Goal: Communication & Community: Connect with others

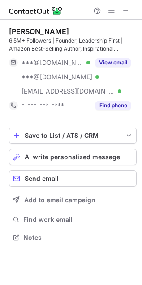
scroll to position [231, 142]
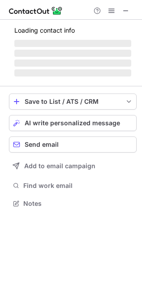
scroll to position [217, 142]
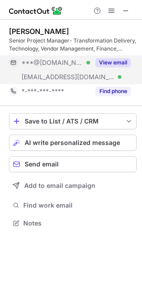
click at [117, 65] on button "View email" at bounding box center [112, 62] width 35 height 9
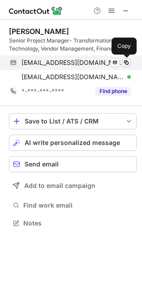
click at [127, 66] on button at bounding box center [126, 62] width 9 height 9
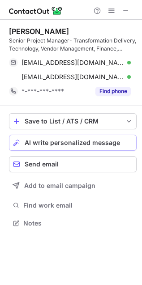
click at [85, 141] on span "AI write personalized message" at bounding box center [72, 142] width 95 height 7
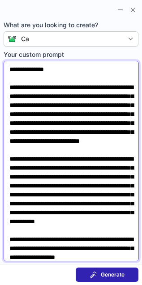
click at [51, 69] on textarea "**********" at bounding box center [71, 161] width 135 height 200
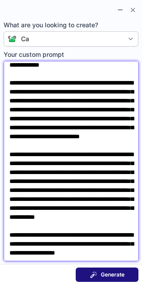
type textarea "**********"
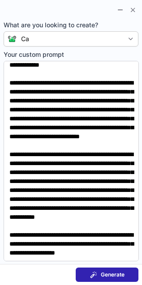
click at [108, 279] on button "Generate" at bounding box center [107, 274] width 63 height 14
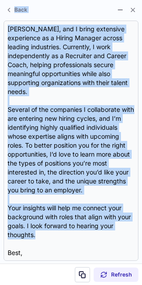
scroll to position [0, 0]
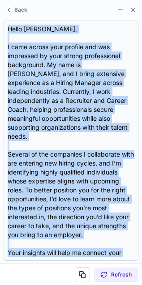
drag, startPoint x: 47, startPoint y: 226, endPoint x: -13, endPoint y: 30, distance: 205.9
click at [0, 30] on html "Samar Abu-khashan Senior Project Manager- Transformation Delivery, Technology, …" at bounding box center [71, 142] width 142 height 285
copy div "Hello Samar, I came across your profile and was impressed by your strong profes…"
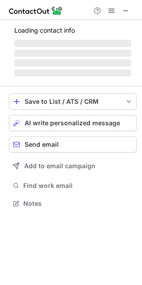
scroll to position [202, 142]
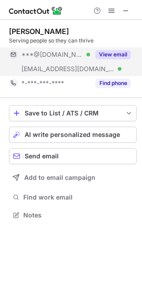
click at [101, 52] on button "View email" at bounding box center [112, 54] width 35 height 9
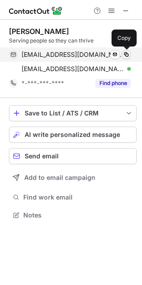
click at [128, 53] on span at bounding box center [126, 54] width 7 height 7
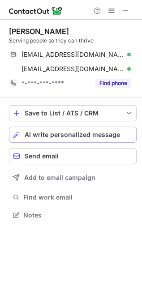
click at [81, 128] on button "AI write personalized message" at bounding box center [72, 135] width 127 height 16
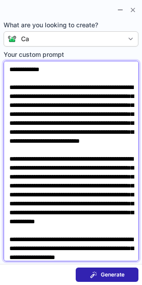
click at [45, 72] on textarea "**********" at bounding box center [71, 161] width 135 height 200
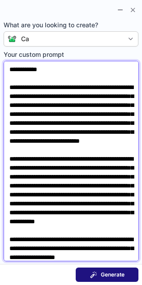
type textarea "**********"
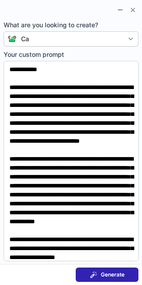
click at [89, 273] on button "Generate" at bounding box center [107, 274] width 63 height 14
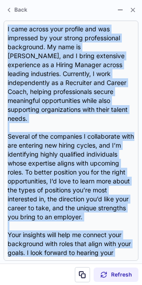
scroll to position [0, 0]
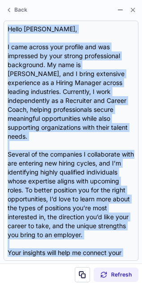
drag, startPoint x: 44, startPoint y: 254, endPoint x: 5, endPoint y: 18, distance: 238.4
click at [5, 18] on section "Hello Tyson, I came across your profile and was impressed by your strong profes…" at bounding box center [71, 141] width 142 height 246
copy div "Hello Tyson, I came across your profile and was impressed by your strong profes…"
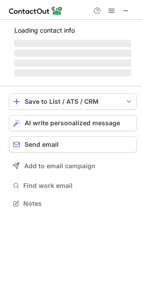
scroll to position [202, 142]
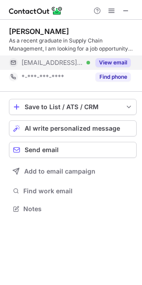
click at [117, 62] on button "View email" at bounding box center [112, 62] width 35 height 9
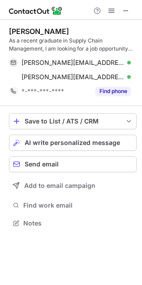
scroll to position [217, 142]
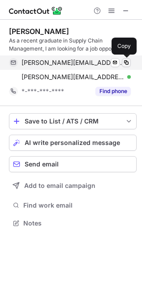
click at [123, 64] on span at bounding box center [126, 62] width 7 height 7
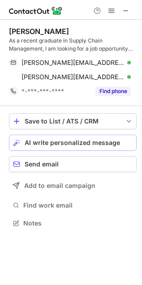
click at [85, 140] on span "AI write personalized message" at bounding box center [72, 142] width 95 height 7
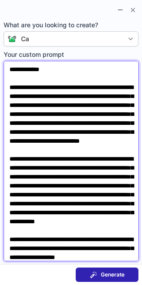
click at [46, 72] on textarea "**********" at bounding box center [71, 161] width 135 height 200
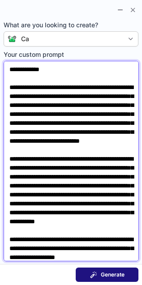
type textarea "**********"
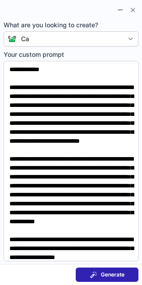
click at [88, 273] on button "Generate" at bounding box center [107, 274] width 63 height 14
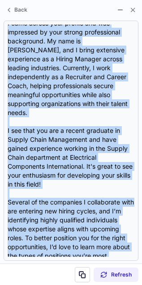
scroll to position [0, 0]
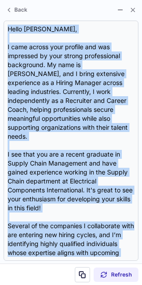
drag, startPoint x: 38, startPoint y: 250, endPoint x: -4, endPoint y: 25, distance: 228.2
click at [0, 25] on html "[PERSON_NAME] As a recent graduate in Supply Chain Management, I am looking for…" at bounding box center [71, 142] width 142 height 285
copy div "Lorem Ipsum, D sita consec adip elitsed doe tem incididun ut labo etdolo magnaa…"
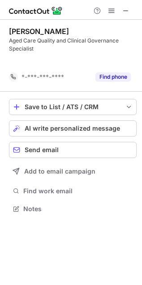
scroll to position [188, 142]
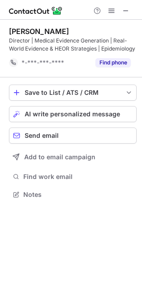
scroll to position [188, 142]
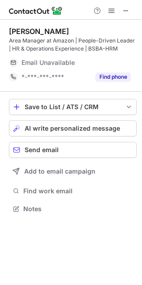
scroll to position [202, 142]
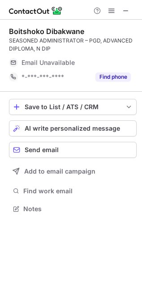
scroll to position [202, 142]
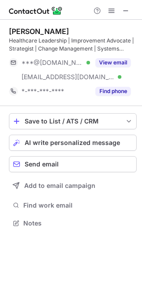
scroll to position [217, 142]
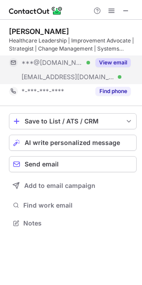
click at [122, 65] on button "View email" at bounding box center [112, 62] width 35 height 9
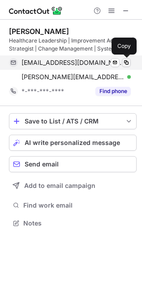
click at [125, 59] on span at bounding box center [126, 62] width 7 height 7
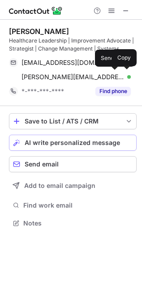
drag, startPoint x: 125, startPoint y: 59, endPoint x: 70, endPoint y: 142, distance: 99.2
click at [69, 141] on div "Lisa Cerato Healthcare Leadership | Improvement Advocate | Strategist | Change …" at bounding box center [71, 128] width 142 height 217
click at [70, 142] on span "AI write personalized message" at bounding box center [72, 142] width 95 height 7
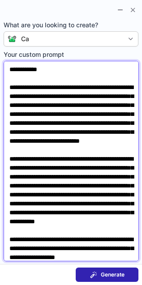
click at [44, 72] on textarea "**********" at bounding box center [71, 161] width 135 height 200
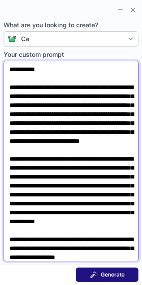
type textarea "**********"
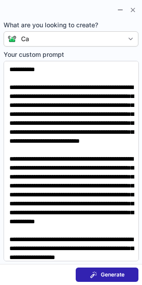
click at [97, 274] on span at bounding box center [93, 274] width 7 height 7
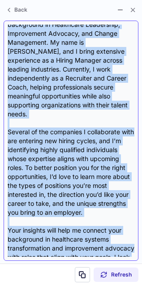
scroll to position [0, 0]
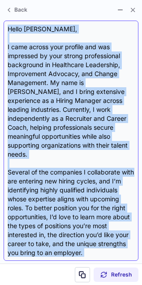
drag, startPoint x: 38, startPoint y: 227, endPoint x: 7, endPoint y: 27, distance: 202.4
click at [7, 27] on div "Hello Lisa, I came across your profile and was impressed by your strong profess…" at bounding box center [71, 141] width 135 height 240
copy div "Hello Lisa, I came across your profile and was impressed by your strong profess…"
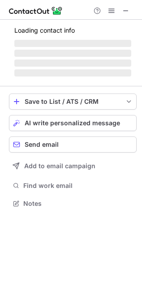
scroll to position [217, 142]
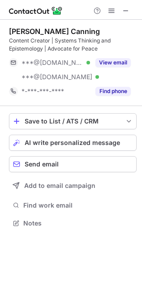
click at [93, 48] on div "Content Creator | Systems Thinking and Epistemology | Advocate for Peace" at bounding box center [72, 45] width 127 height 16
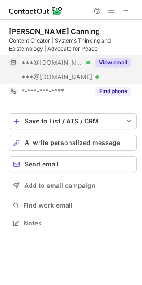
click at [104, 62] on button "View email" at bounding box center [112, 62] width 35 height 9
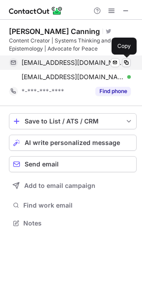
click at [127, 59] on span at bounding box center [126, 62] width 7 height 7
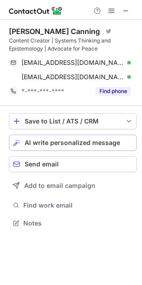
drag, startPoint x: 127, startPoint y: 59, endPoint x: 60, endPoint y: 139, distance: 104.1
click at [60, 139] on div "Miller Canning Visit Twitter profile Content Creator | Systems Thinking and Epi…" at bounding box center [71, 128] width 142 height 217
click at [60, 139] on span "AI write personalized message" at bounding box center [72, 142] width 95 height 7
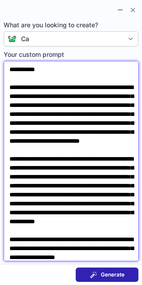
click at [38, 66] on textarea "**********" at bounding box center [71, 161] width 135 height 200
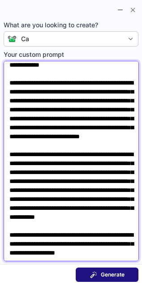
type textarea "**********"
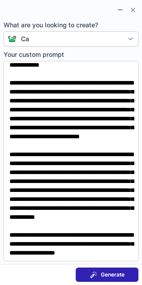
click at [94, 273] on span at bounding box center [93, 274] width 7 height 7
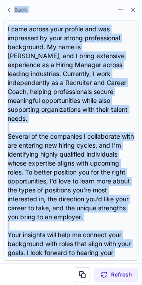
scroll to position [0, 0]
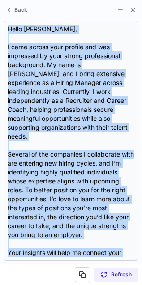
drag, startPoint x: 37, startPoint y: 249, endPoint x: -2, endPoint y: 23, distance: 229.3
click at [0, 23] on html "Miller Canning Visit Twitter profile Content Creator | Systems Thinking and Epi…" at bounding box center [71, 142] width 142 height 285
copy div "Hello Miller, I came across your profile and was impressed by your strong profe…"
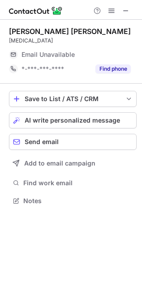
scroll to position [195, 142]
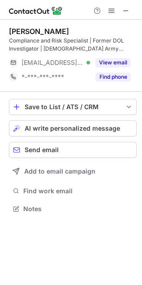
scroll to position [202, 142]
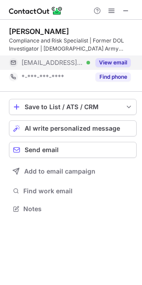
click at [120, 61] on button "View email" at bounding box center [112, 62] width 35 height 9
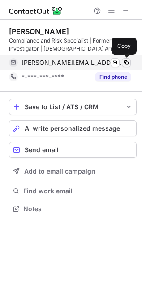
click at [126, 61] on span at bounding box center [126, 62] width 7 height 7
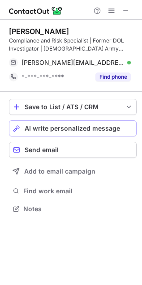
click at [41, 128] on span "AI write personalized message" at bounding box center [72, 128] width 95 height 7
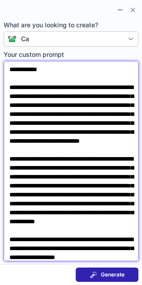
click at [46, 72] on textarea "**********" at bounding box center [71, 161] width 135 height 200
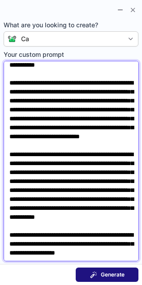
type textarea "**********"
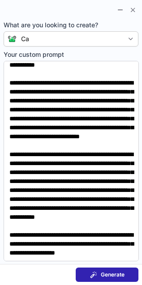
click at [98, 273] on div "Generate" at bounding box center [107, 274] width 34 height 7
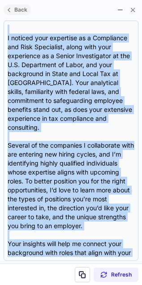
scroll to position [0, 0]
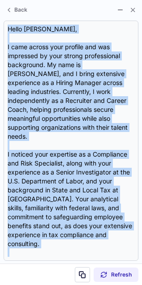
drag, startPoint x: 45, startPoint y: 250, endPoint x: 2, endPoint y: 29, distance: 224.7
click at [2, 29] on section "Hello Kyle, I came across your profile and was impressed by your strong profess…" at bounding box center [71, 141] width 142 height 246
copy div "Hello Kyle, I came across your profile and was impressed by your strong profess…"
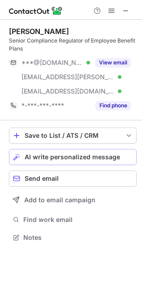
scroll to position [231, 142]
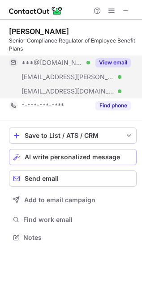
click at [116, 65] on button "View email" at bounding box center [112, 62] width 35 height 9
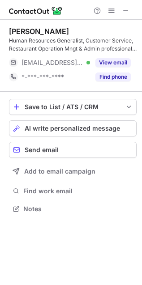
scroll to position [202, 142]
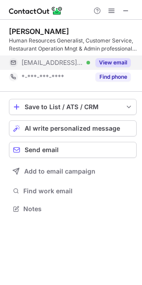
click at [108, 67] on button "View email" at bounding box center [112, 62] width 35 height 9
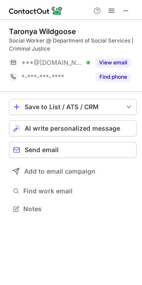
scroll to position [202, 142]
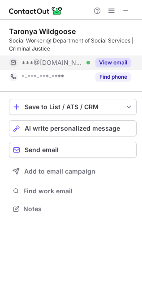
click at [106, 59] on button "View email" at bounding box center [112, 62] width 35 height 9
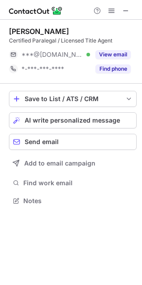
scroll to position [195, 142]
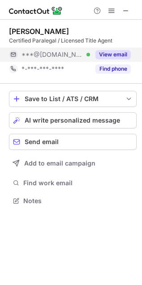
click at [119, 58] on button "View email" at bounding box center [112, 54] width 35 height 9
click at [116, 51] on button "View email" at bounding box center [112, 54] width 35 height 9
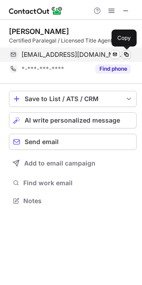
click at [126, 53] on span at bounding box center [126, 54] width 7 height 7
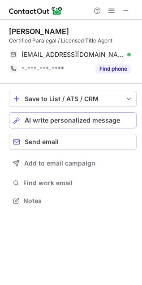
click at [68, 113] on button "AI write personalized message" at bounding box center [72, 120] width 127 height 16
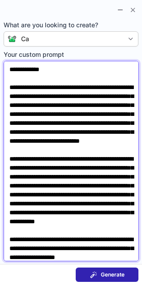
click at [43, 66] on textarea "**********" at bounding box center [71, 161] width 135 height 200
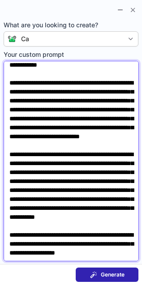
scroll to position [0, 0]
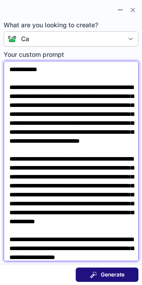
type textarea "**********"
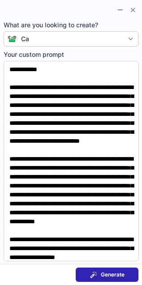
click at [121, 276] on span "Generate" at bounding box center [113, 274] width 24 height 7
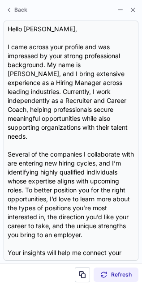
scroll to position [18, 0]
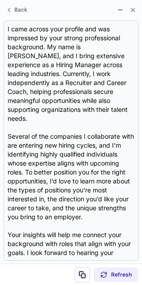
click at [91, 218] on div "Hello Wanda, I came across your profile and was impressed by your strong profes…" at bounding box center [71, 141] width 127 height 232
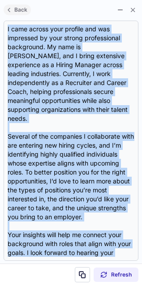
scroll to position [0, 0]
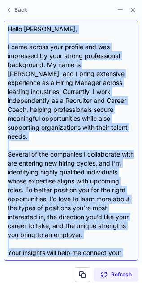
drag, startPoint x: 46, startPoint y: 252, endPoint x: 4, endPoint y: 30, distance: 225.4
click at [4, 30] on div "Hello Wanda, I came across your profile and was impressed by your strong profes…" at bounding box center [71, 141] width 135 height 240
copy div "Hello Wanda, I came across your profile and was impressed by your strong profes…"
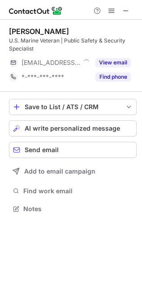
scroll to position [202, 142]
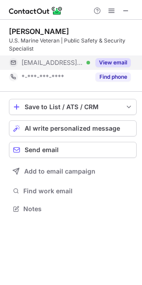
click at [118, 66] on button "View email" at bounding box center [112, 62] width 35 height 9
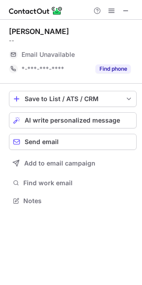
scroll to position [198, 142]
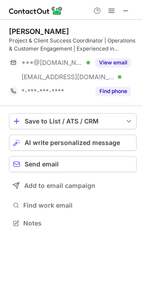
scroll to position [5, 4]
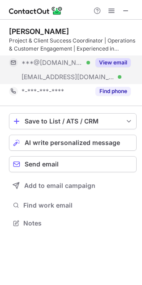
click at [107, 64] on button "View email" at bounding box center [112, 62] width 35 height 9
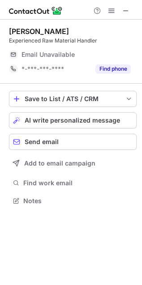
scroll to position [195, 142]
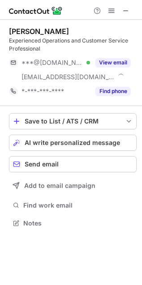
scroll to position [217, 142]
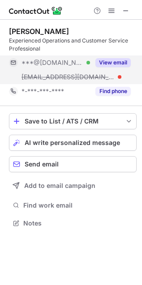
click at [97, 59] on button "View email" at bounding box center [112, 62] width 35 height 9
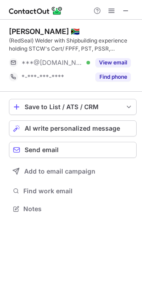
scroll to position [202, 142]
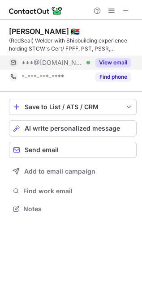
click at [104, 57] on div "View email" at bounding box center [110, 62] width 41 height 14
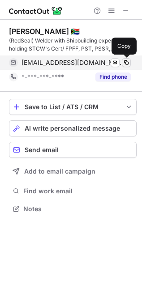
click at [129, 64] on span at bounding box center [126, 62] width 7 height 7
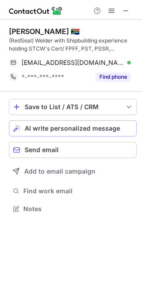
click at [59, 130] on span "AI write personalized message" at bounding box center [72, 128] width 95 height 7
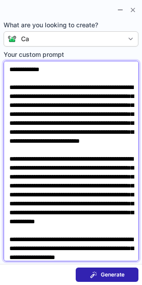
click at [48, 68] on textarea "**********" at bounding box center [71, 161] width 135 height 200
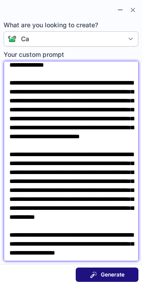
type textarea "**********"
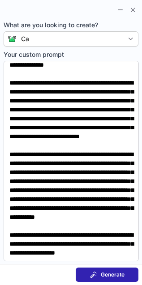
click at [90, 271] on span at bounding box center [93, 274] width 7 height 7
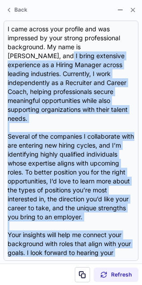
scroll to position [0, 0]
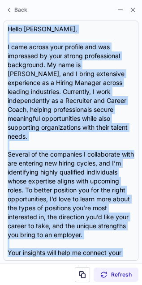
drag, startPoint x: 40, startPoint y: 252, endPoint x: -13, endPoint y: 21, distance: 237.1
click at [0, 21] on html "Bulelani Lee Litoni 🇿🇦 (RedSeal) Welder with Shipbuilding experience holding ST…" at bounding box center [71, 142] width 142 height 285
copy div "Hello Bulelani, I came across your profile and was impressed by your strong pro…"
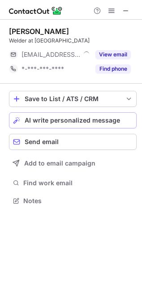
scroll to position [195, 142]
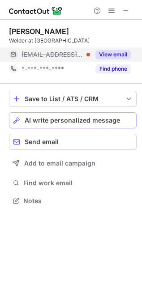
click at [98, 51] on button "View email" at bounding box center [112, 54] width 35 height 9
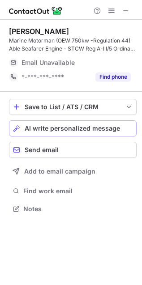
scroll to position [202, 142]
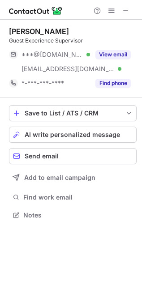
scroll to position [209, 142]
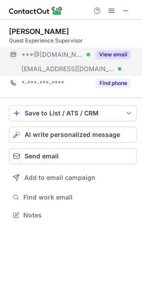
click at [99, 53] on button "View email" at bounding box center [112, 54] width 35 height 9
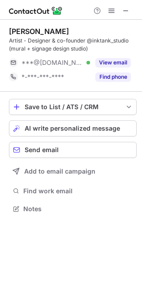
scroll to position [202, 142]
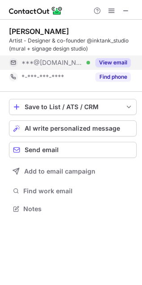
click at [108, 66] on button "View email" at bounding box center [112, 62] width 35 height 9
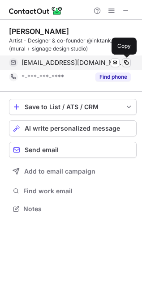
click at [122, 61] on button at bounding box center [126, 62] width 9 height 9
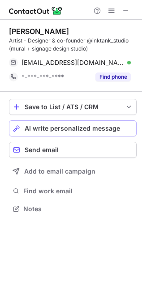
click at [77, 134] on button "AI write personalized message" at bounding box center [72, 128] width 127 height 16
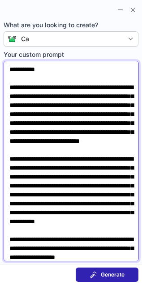
click at [38, 68] on textarea "**********" at bounding box center [71, 161] width 135 height 200
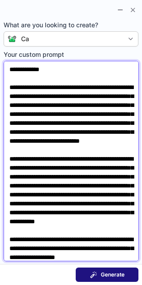
type textarea "**********"
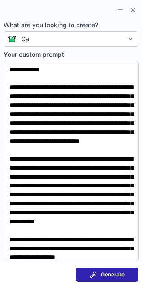
click at [107, 275] on span "Generate" at bounding box center [113, 274] width 24 height 7
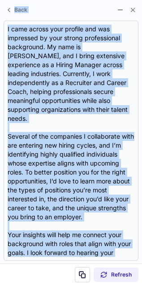
scroll to position [0, 0]
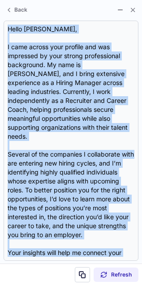
drag, startPoint x: 39, startPoint y: 254, endPoint x: -16, endPoint y: 23, distance: 237.7
click at [0, 23] on html "Debora V. Artist - Designer & co-founder @inktank_studio (mural + signage desig…" at bounding box center [71, 142] width 142 height 285
copy div "Hello Debora, I came across your profile and was impressed by your strong profe…"
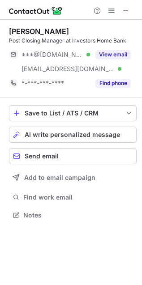
scroll to position [209, 142]
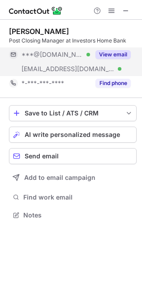
click at [113, 53] on button "View email" at bounding box center [112, 54] width 35 height 9
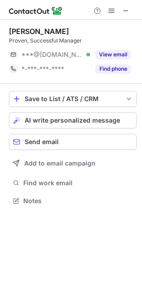
scroll to position [195, 142]
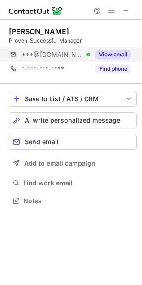
click at [93, 53] on div "View email" at bounding box center [110, 54] width 41 height 14
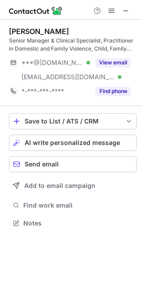
scroll to position [217, 142]
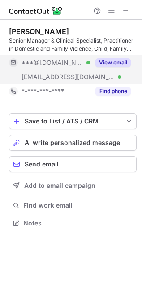
click at [102, 57] on div "View email" at bounding box center [110, 62] width 41 height 14
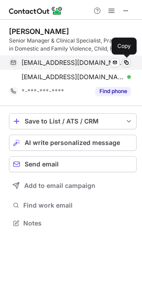
click at [127, 60] on span at bounding box center [126, 62] width 7 height 7
click at [125, 61] on span at bounding box center [126, 62] width 7 height 7
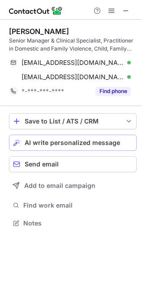
click at [69, 139] on span "AI write personalized message" at bounding box center [72, 142] width 95 height 7
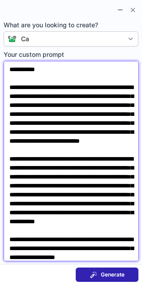
click at [37, 72] on textarea "**********" at bounding box center [71, 161] width 135 height 200
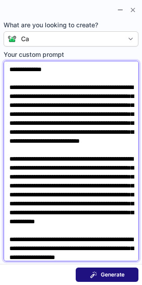
type textarea "**********"
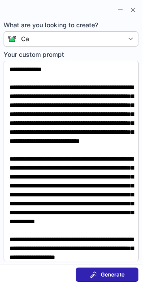
click at [88, 271] on button "Generate" at bounding box center [107, 274] width 63 height 14
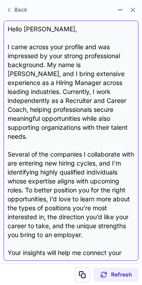
scroll to position [18, 0]
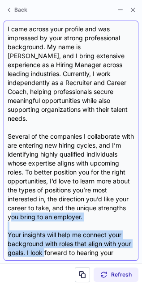
drag, startPoint x: 44, startPoint y: 248, endPoint x: 10, endPoint y: 204, distance: 55.8
click at [10, 204] on div "Hello [PERSON_NAME], I came across your profile and was impressed by your stron…" at bounding box center [71, 141] width 127 height 232
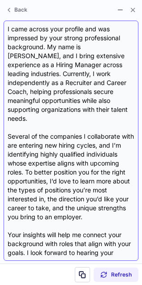
click at [39, 250] on div "Hello [PERSON_NAME], I came across your profile and was impressed by your stron…" at bounding box center [71, 141] width 127 height 232
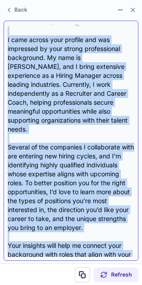
scroll to position [0, 0]
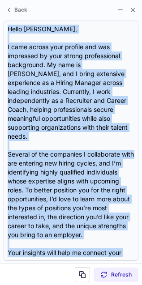
drag, startPoint x: 39, startPoint y: 250, endPoint x: -1, endPoint y: 25, distance: 228.1
click at [0, 25] on html "[PERSON_NAME] Senior Manager & Clinical Specialist, Practitioner in Domestic an…" at bounding box center [71, 142] width 142 height 285
copy div "Hello [PERSON_NAME], I came across your profile and was impressed by your stron…"
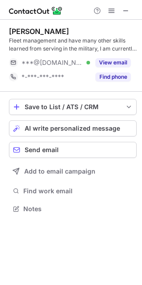
scroll to position [202, 142]
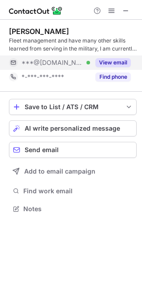
click at [100, 59] on button "View email" at bounding box center [112, 62] width 35 height 9
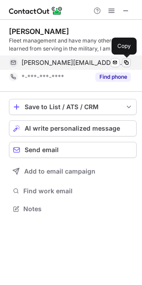
click at [126, 63] on span at bounding box center [126, 62] width 7 height 7
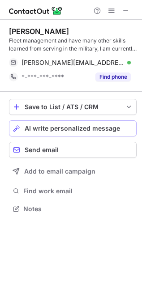
click at [97, 125] on span "AI write personalized message" at bounding box center [72, 128] width 95 height 7
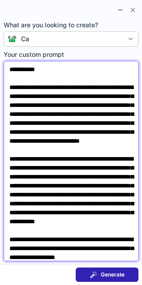
click at [42, 72] on textarea "**********" at bounding box center [71, 161] width 135 height 200
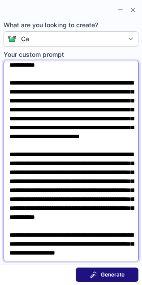
type textarea "**********"
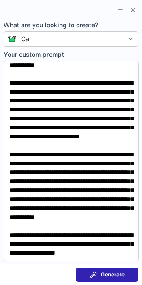
click at [90, 272] on span at bounding box center [93, 274] width 7 height 7
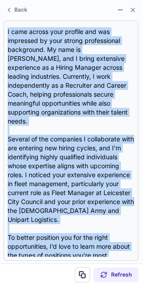
scroll to position [0, 0]
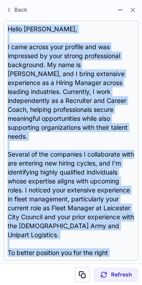
drag, startPoint x: 108, startPoint y: 251, endPoint x: -14, endPoint y: 27, distance: 255.2
click at [0, 27] on html "[PERSON_NAME] management and have many other skills learned from serving in the…" at bounding box center [71, 142] width 142 height 285
copy div "Lorem Ipsu, D sita consec adip elitsed doe tem incididun ut labo etdolo magnaal…"
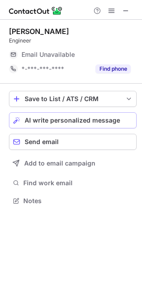
scroll to position [195, 142]
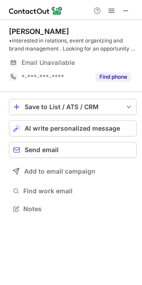
scroll to position [202, 142]
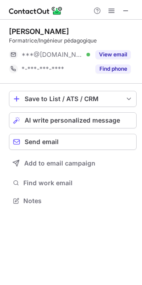
scroll to position [195, 142]
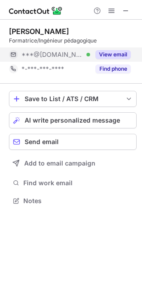
click at [102, 53] on button "View email" at bounding box center [112, 54] width 35 height 9
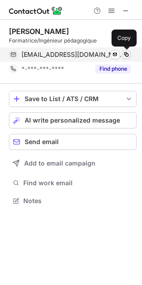
click at [125, 51] on span at bounding box center [126, 54] width 7 height 7
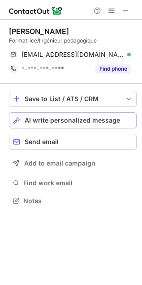
click at [81, 119] on span "AI write personalized message" at bounding box center [72, 120] width 95 height 7
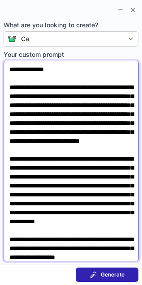
click at [51, 63] on textarea "**********" at bounding box center [71, 161] width 135 height 200
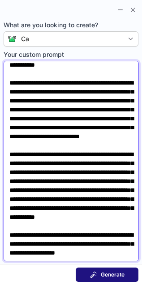
type textarea "**********"
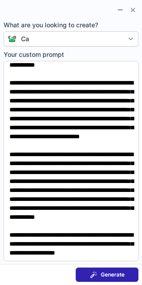
click at [86, 276] on button "Generate" at bounding box center [107, 274] width 63 height 14
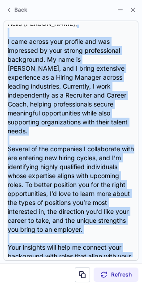
scroll to position [0, 0]
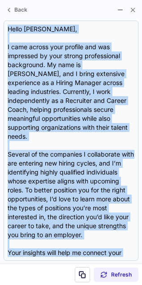
drag, startPoint x: 43, startPoint y: 255, endPoint x: 0, endPoint y: 28, distance: 231.2
click at [0, 28] on section "Hello Maya, I came across your profile and was impressed by your strong profess…" at bounding box center [71, 141] width 142 height 246
copy div "Hello Maya, I came across your profile and was impressed by your strong profess…"
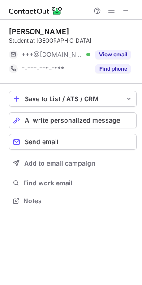
scroll to position [195, 142]
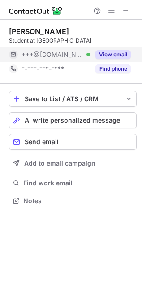
click at [97, 53] on button "View email" at bounding box center [112, 54] width 35 height 9
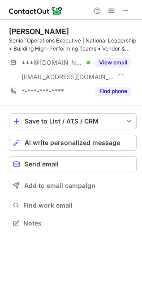
scroll to position [217, 142]
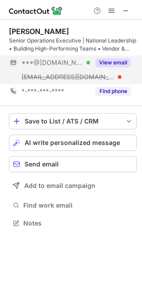
click at [115, 61] on button "View email" at bounding box center [112, 62] width 35 height 9
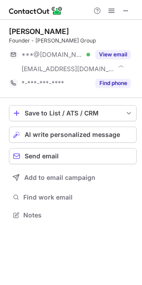
scroll to position [209, 142]
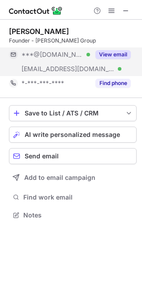
click at [112, 57] on button "View email" at bounding box center [112, 54] width 35 height 9
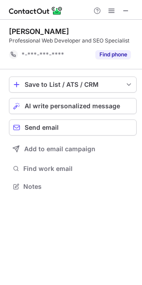
scroll to position [4, 4]
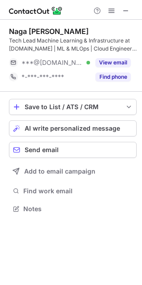
scroll to position [202, 142]
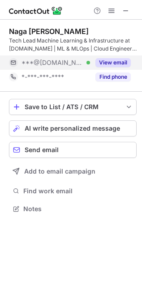
click at [105, 61] on button "View email" at bounding box center [112, 62] width 35 height 9
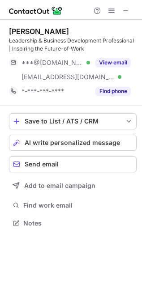
scroll to position [217, 142]
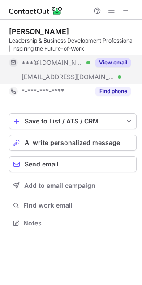
click at [126, 62] on button "View email" at bounding box center [112, 62] width 35 height 9
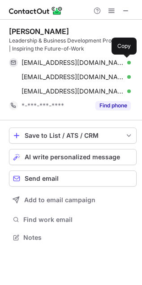
scroll to position [231, 142]
click at [126, 62] on span at bounding box center [126, 62] width 7 height 7
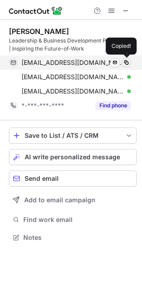
click at [126, 62] on span at bounding box center [126, 62] width 7 height 7
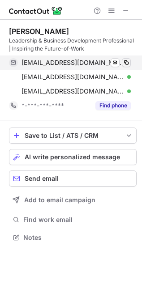
click at [126, 62] on span at bounding box center [126, 62] width 7 height 7
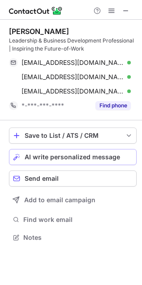
click at [90, 154] on span "AI write personalized message" at bounding box center [72, 156] width 95 height 7
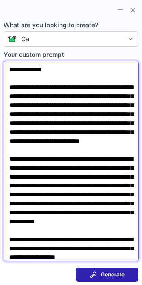
click at [52, 74] on textarea "**********" at bounding box center [71, 161] width 135 height 200
type textarea "**********"
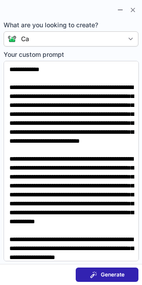
click at [85, 267] on section "Generate" at bounding box center [71, 274] width 142 height 21
click at [85, 270] on button "Generate" at bounding box center [107, 274] width 63 height 14
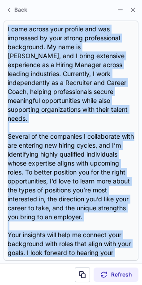
scroll to position [0, 0]
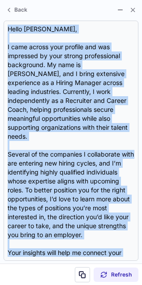
drag, startPoint x: 43, startPoint y: 255, endPoint x: -1, endPoint y: 24, distance: 234.9
click at [0, 24] on html "[PERSON_NAME] Leadership & Business Development Professional | Inspiring the Fu…" at bounding box center [71, 142] width 142 height 285
copy div "Hello [PERSON_NAME], I came across your profile and was impressed by your stron…"
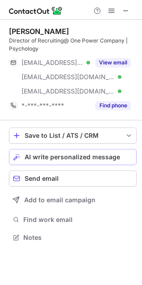
scroll to position [231, 142]
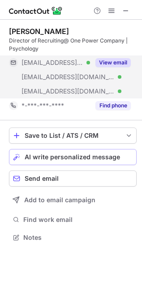
click at [127, 62] on button "View email" at bounding box center [112, 62] width 35 height 9
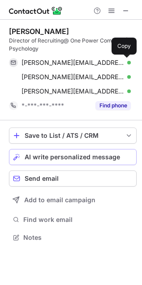
click at [127, 62] on span at bounding box center [126, 62] width 7 height 7
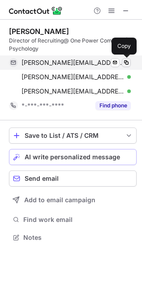
click at [127, 62] on span at bounding box center [126, 62] width 7 height 7
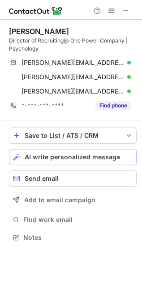
drag, startPoint x: 127, startPoint y: 62, endPoint x: 89, endPoint y: 153, distance: 99.6
click at [88, 153] on div "[PERSON_NAME] Director of Recruiting@ One Power Company | Psychology [PERSON_NA…" at bounding box center [71, 135] width 142 height 231
click at [89, 153] on span "AI write personalized message" at bounding box center [72, 156] width 95 height 7
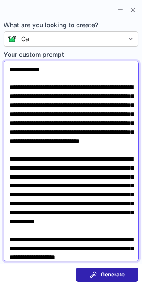
click at [42, 75] on textarea "**********" at bounding box center [71, 161] width 135 height 200
click at [42, 71] on textarea "**********" at bounding box center [71, 161] width 135 height 200
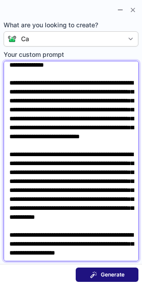
type textarea "**********"
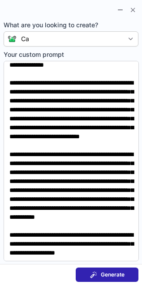
click at [81, 272] on button "Generate" at bounding box center [107, 274] width 63 height 14
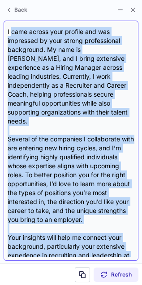
scroll to position [0, 0]
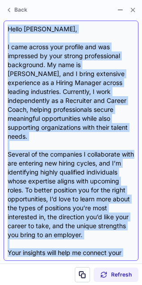
drag, startPoint x: 58, startPoint y: 251, endPoint x: 6, endPoint y: 25, distance: 232.1
click at [6, 25] on div "Hello Marjorie, I came across your profile and was impressed by your strong pro…" at bounding box center [71, 141] width 135 height 240
copy div "Hello Marjorie, I came across your profile and was impressed by your strong pro…"
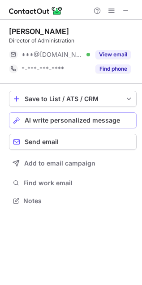
scroll to position [195, 142]
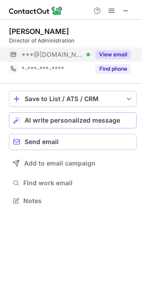
click at [119, 53] on button "View email" at bounding box center [112, 54] width 35 height 9
click at [116, 52] on button "View email" at bounding box center [112, 54] width 35 height 9
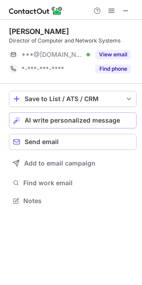
click at [118, 46] on div "Nik Dimitrov Director of Computer and Network Systems ***@gmail.com Verified Vi…" at bounding box center [72, 51] width 127 height 49
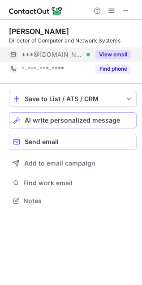
click at [117, 50] on button "View email" at bounding box center [112, 54] width 35 height 9
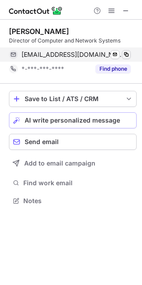
click at [128, 55] on span at bounding box center [126, 54] width 7 height 7
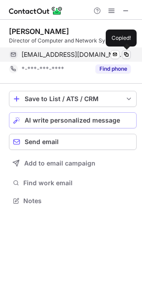
click at [128, 55] on span at bounding box center [126, 54] width 7 height 7
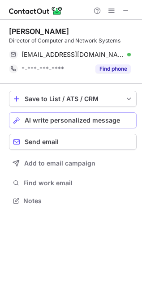
click at [76, 126] on button "AI write personalized message" at bounding box center [72, 120] width 127 height 16
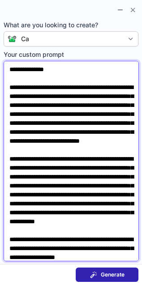
click at [49, 71] on textarea "**********" at bounding box center [71, 161] width 135 height 200
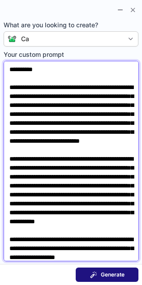
type textarea "**********"
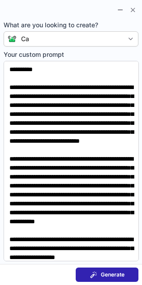
click at [90, 275] on span at bounding box center [93, 274] width 7 height 7
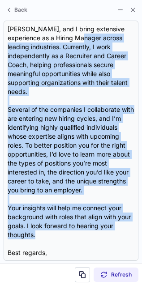
scroll to position [0, 0]
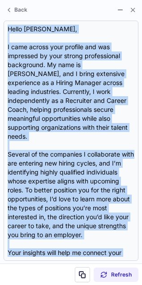
drag, startPoint x: 41, startPoint y: 223, endPoint x: 1, endPoint y: 25, distance: 201.3
click at [1, 25] on section "Hello Nik, I came across your profile and was impressed by your strong professi…" at bounding box center [71, 141] width 142 height 246
copy div "Hello Nik, I came across your profile and was impressed by your strong professi…"
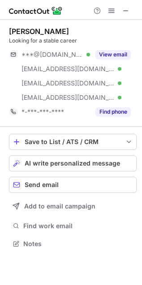
scroll to position [238, 142]
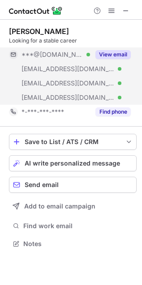
click at [117, 48] on div "View email" at bounding box center [110, 54] width 41 height 14
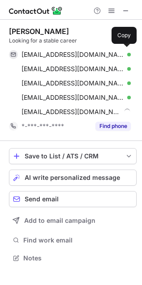
scroll to position [251, 142]
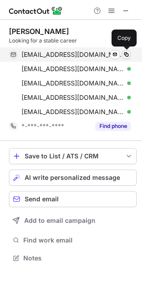
click at [125, 54] on span at bounding box center [126, 54] width 7 height 7
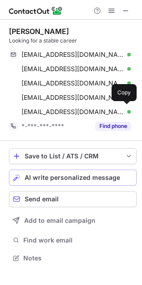
click at [37, 170] on button "AI write personalized message" at bounding box center [72, 178] width 127 height 16
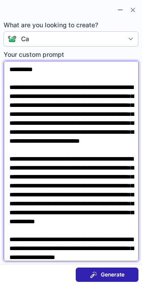
click at [36, 72] on textarea "**********" at bounding box center [71, 161] width 135 height 200
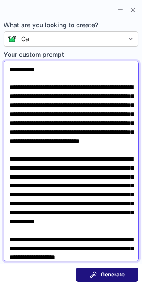
type textarea "**********"
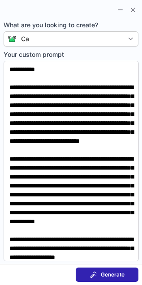
click at [107, 269] on button "Generate" at bounding box center [107, 274] width 63 height 14
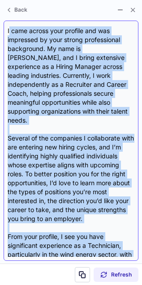
scroll to position [0, 0]
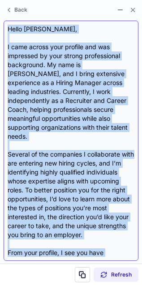
drag, startPoint x: 127, startPoint y: 223, endPoint x: 9, endPoint y: 29, distance: 227.2
click at [9, 29] on div "Hello Mark, I came across your profile and was impressed by your strong profess…" at bounding box center [71, 141] width 127 height 232
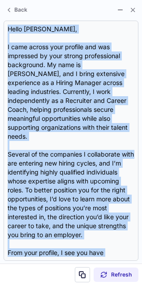
copy div "Hello Mark, I came across your profile and was impressed by your strong profess…"
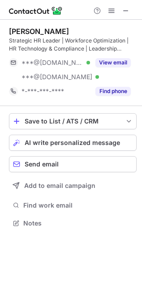
scroll to position [217, 142]
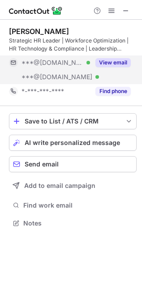
click at [104, 66] on button "View email" at bounding box center [112, 62] width 35 height 9
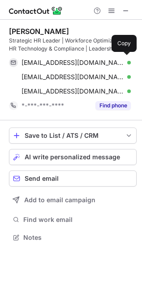
scroll to position [231, 142]
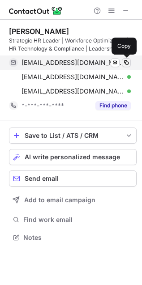
click at [125, 63] on span at bounding box center [126, 62] width 7 height 7
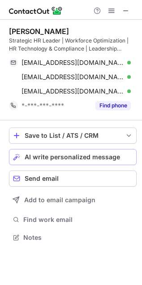
click at [75, 155] on span "AI write personalized message" at bounding box center [72, 156] width 95 height 7
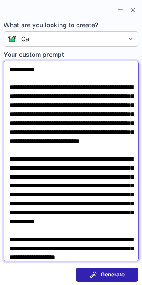
click at [40, 72] on textarea "**********" at bounding box center [71, 161] width 135 height 200
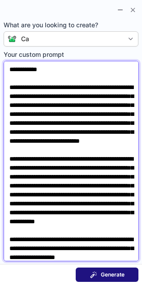
type textarea "**********"
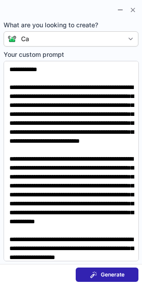
click at [106, 276] on span "Generate" at bounding box center [113, 274] width 24 height 7
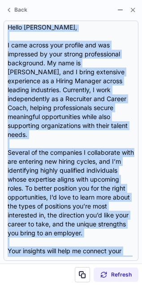
scroll to position [0, 0]
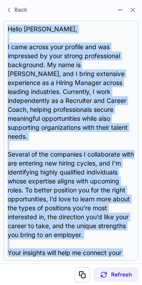
drag, startPoint x: 44, startPoint y: 228, endPoint x: -16, endPoint y: 29, distance: 207.4
click at [0, 29] on html "Aaron Coleman Strategic HR Leader | Workforce Optimization | HR Technology & Co…" at bounding box center [71, 142] width 142 height 285
copy div "Hello Aaron, I came across your profile and was impressed by your strong profes…"
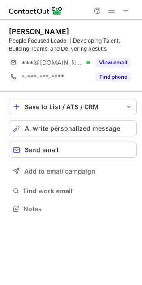
scroll to position [202, 142]
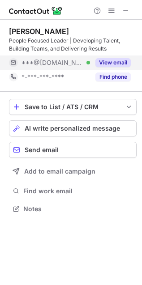
click at [111, 64] on button "View email" at bounding box center [112, 62] width 35 height 9
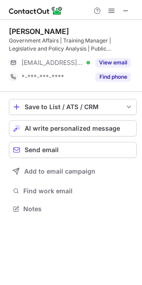
scroll to position [202, 142]
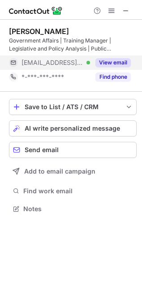
click at [108, 60] on button "View email" at bounding box center [112, 62] width 35 height 9
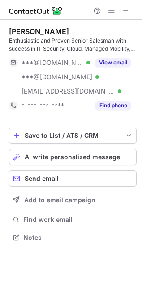
scroll to position [231, 142]
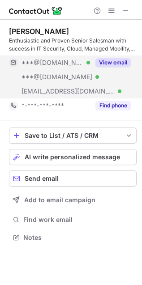
click at [129, 58] on button "View email" at bounding box center [112, 62] width 35 height 9
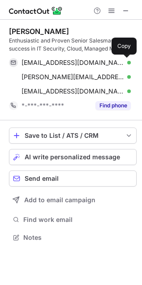
click at [129, 58] on button at bounding box center [126, 62] width 9 height 9
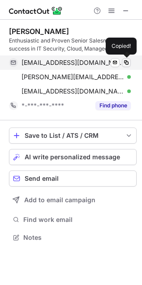
click at [129, 58] on button at bounding box center [126, 62] width 9 height 9
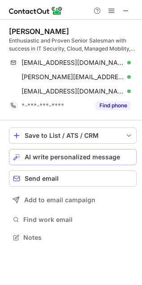
drag, startPoint x: 129, startPoint y: 58, endPoint x: 70, endPoint y: 153, distance: 111.5
click at [70, 153] on div "[PERSON_NAME] Enthusiastic and Proven Senior Salesman with success in IT Securi…" at bounding box center [71, 135] width 142 height 231
click at [70, 153] on span "AI write personalized message" at bounding box center [72, 156] width 95 height 7
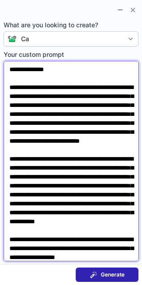
click at [52, 71] on textarea "**********" at bounding box center [71, 161] width 135 height 200
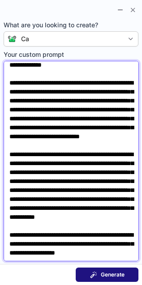
type textarea "**********"
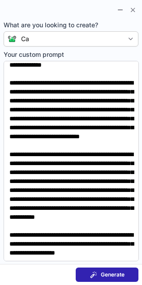
click at [97, 277] on span at bounding box center [93, 274] width 7 height 7
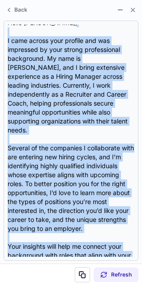
scroll to position [0, 0]
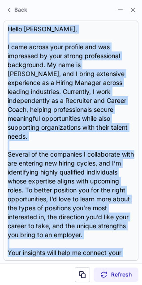
drag, startPoint x: 38, startPoint y: 225, endPoint x: -8, endPoint y: 25, distance: 205.6
click at [0, 25] on html "[PERSON_NAME] Enthusiastic and Proven Senior Salesman with success in IT Securi…" at bounding box center [71, 142] width 142 height 285
copy div "Hello [PERSON_NAME], I came across your profile and was impressed by your stron…"
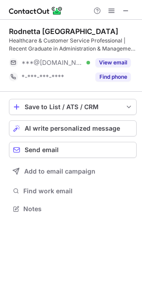
scroll to position [202, 142]
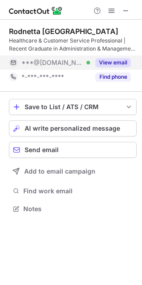
click at [103, 64] on button "View email" at bounding box center [112, 62] width 35 height 9
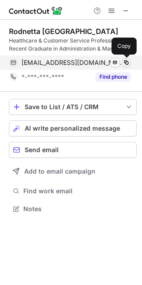
click at [128, 61] on span at bounding box center [126, 62] width 7 height 7
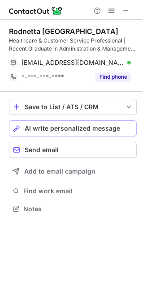
click at [85, 127] on span "AI write personalized message" at bounding box center [72, 128] width 95 height 7
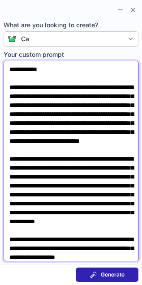
click at [44, 70] on textarea "**********" at bounding box center [71, 161] width 135 height 200
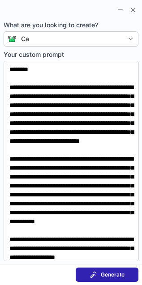
click at [59, 41] on div "Ca" at bounding box center [70, 38] width 107 height 9
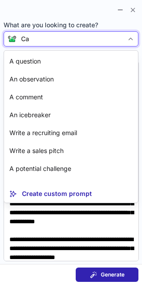
scroll to position [16, 0]
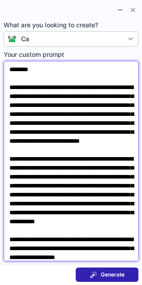
click at [80, 213] on textarea "**********" at bounding box center [71, 161] width 135 height 200
click at [31, 66] on textarea "**********" at bounding box center [71, 161] width 135 height 200
click at [29, 68] on textarea "**********" at bounding box center [71, 161] width 135 height 200
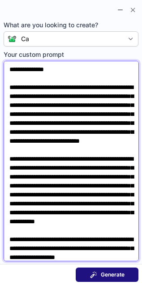
type textarea "**********"
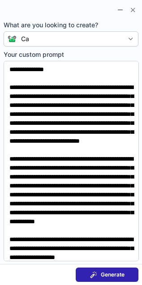
click at [104, 278] on button "Generate" at bounding box center [107, 274] width 63 height 14
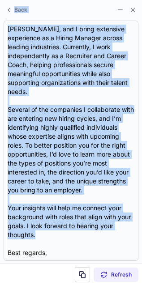
scroll to position [0, 0]
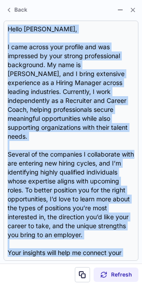
drag, startPoint x: 38, startPoint y: 224, endPoint x: -11, endPoint y: 20, distance: 209.4
click at [0, 20] on html "Rodnetta [GEOGRAPHIC_DATA] Healthcare & Customer Service Professional | Recent …" at bounding box center [71, 142] width 142 height 285
copy div "Hello [PERSON_NAME], I came across your profile and was impressed by your stron…"
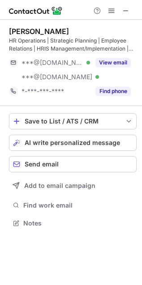
scroll to position [217, 142]
click at [115, 54] on div "[PERSON_NAME] HR Operations | Strategic Planning | Employee Relations | HRIS Ma…" at bounding box center [72, 63] width 127 height 72
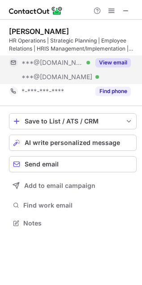
click at [115, 66] on button "View email" at bounding box center [112, 62] width 35 height 9
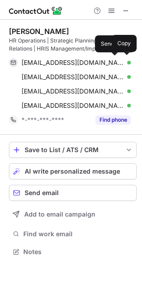
scroll to position [245, 142]
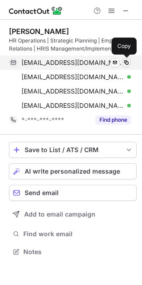
click at [126, 63] on span at bounding box center [126, 62] width 7 height 7
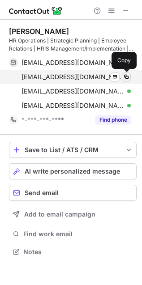
click at [125, 75] on span at bounding box center [126, 76] width 7 height 7
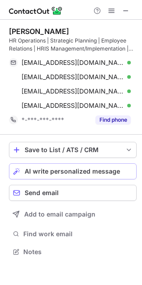
click at [86, 173] on span "AI write personalized message" at bounding box center [72, 171] width 95 height 7
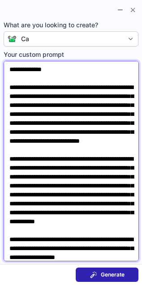
click at [48, 72] on textarea "**********" at bounding box center [71, 161] width 135 height 200
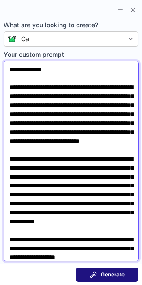
type textarea "**********"
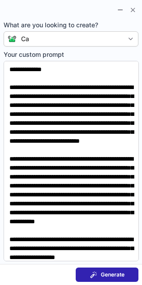
click at [105, 276] on span "Generate" at bounding box center [113, 274] width 24 height 7
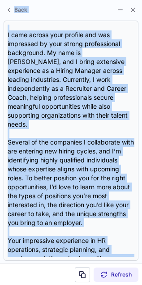
scroll to position [0, 0]
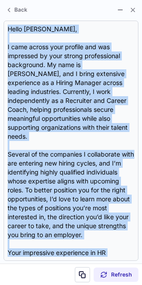
drag, startPoint x: 77, startPoint y: 254, endPoint x: 1, endPoint y: 25, distance: 240.9
click at [1, 25] on section "Hello Katrina, I came across your profile and was impressed by your strong prof…" at bounding box center [71, 141] width 142 height 246
copy div "Hello Katrina, I came across your profile and was impressed by your strong prof…"
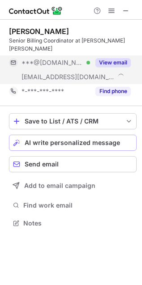
scroll to position [209, 142]
click at [115, 58] on button "View email" at bounding box center [112, 62] width 35 height 9
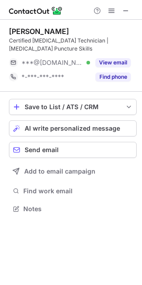
scroll to position [202, 142]
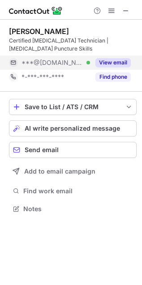
click at [121, 62] on button "View email" at bounding box center [112, 62] width 35 height 9
